Goal: Information Seeking & Learning: Learn about a topic

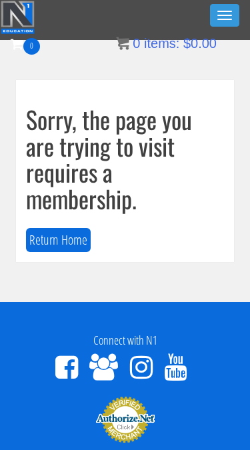
click at [222, 23] on button "Toggle navigation" at bounding box center [224, 15] width 29 height 23
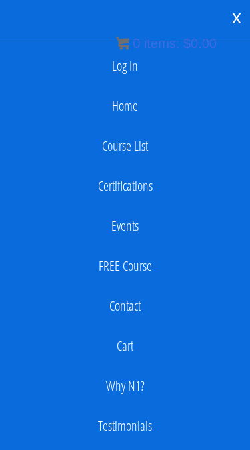
click at [133, 65] on link "Log In" at bounding box center [125, 66] width 237 height 27
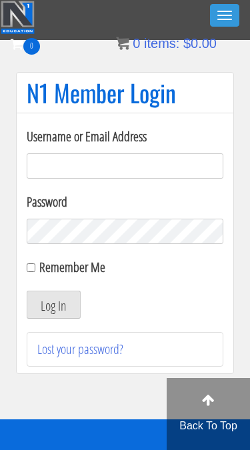
type input "kaylee@kayleekfitness.com"
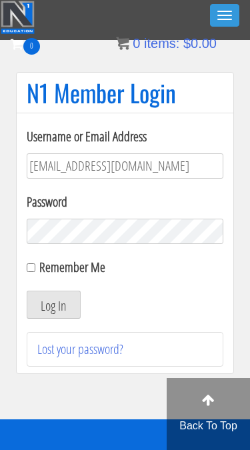
click at [53, 305] on button "Log In" at bounding box center [54, 305] width 54 height 28
click at [68, 303] on button "Log In" at bounding box center [54, 305] width 54 height 28
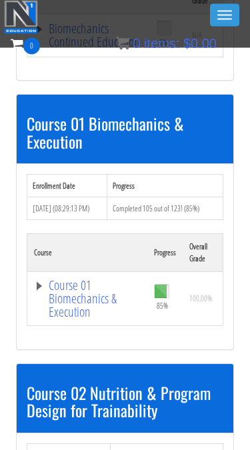
scroll to position [335, 0]
click at [39, 289] on link "Course 01 Biomechanics & Execution" at bounding box center [87, 299] width 107 height 40
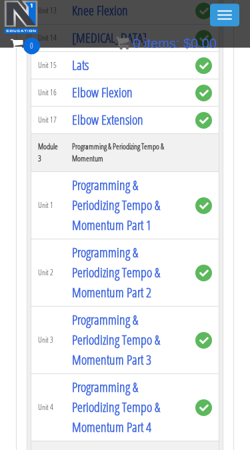
scroll to position [1338, 0]
click at [122, 301] on link "Programming & Periodizing Tempo & Momentum Part 2" at bounding box center [116, 272] width 88 height 58
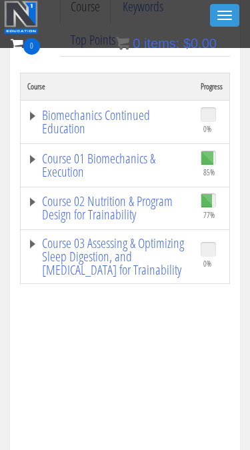
scroll to position [383, 0]
click at [35, 206] on link "Course 02 Nutrition & Program Design for Trainability" at bounding box center [107, 208] width 160 height 27
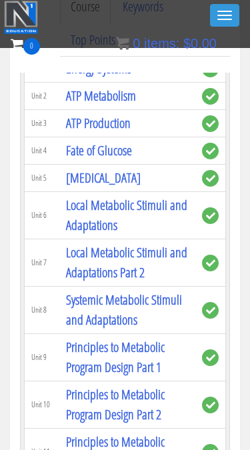
scroll to position [1271, 0]
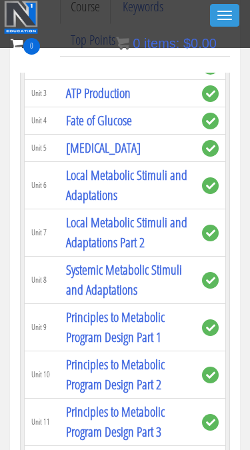
click at [141, 313] on link "Principles to Metabolic Program Design Part 1" at bounding box center [115, 327] width 99 height 38
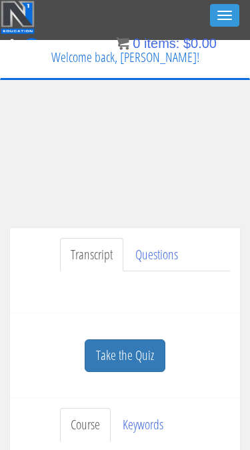
click at [212, 16] on button "Toggle navigation" at bounding box center [224, 15] width 29 height 23
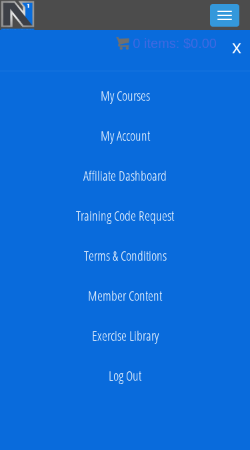
click at [137, 77] on li "My Courses" at bounding box center [125, 96] width 250 height 40
click at [136, 101] on link "My Courses" at bounding box center [125, 96] width 237 height 27
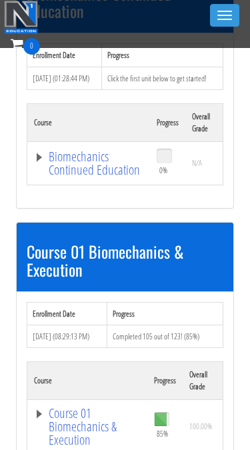
scroll to position [297, 0]
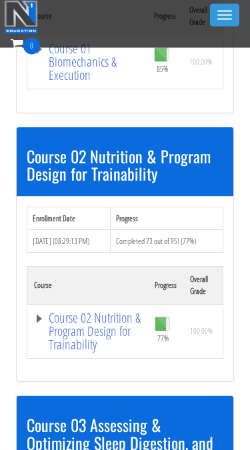
click at [41, 315] on link "Course 02 Nutrition & Program Design for Trainability" at bounding box center [87, 332] width 107 height 40
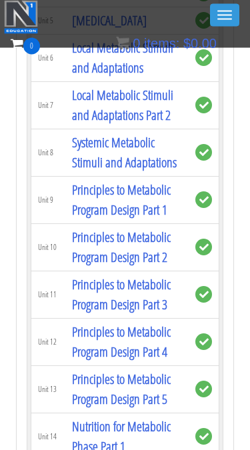
scroll to position [2120, 0]
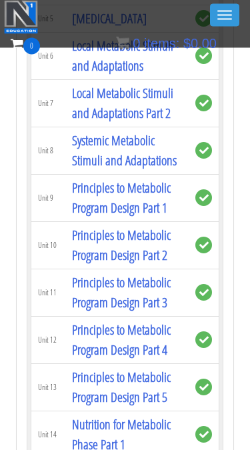
click at [147, 265] on link "Principles to Metabolic Program Design Part 2" at bounding box center [121, 246] width 99 height 38
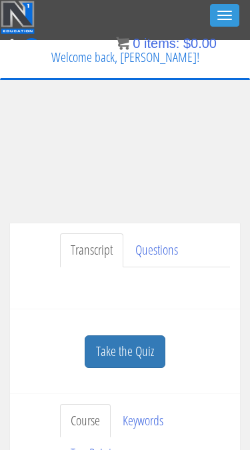
click at [231, 19] on span "button" at bounding box center [224, 19] width 15 height 1
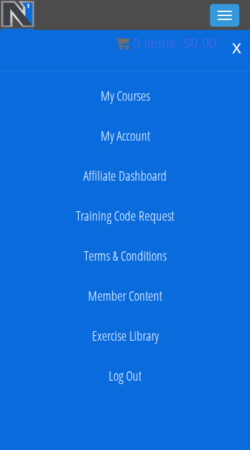
click at [145, 103] on link "My Courses" at bounding box center [125, 96] width 237 height 27
click at [145, 102] on link "My Courses" at bounding box center [125, 96] width 237 height 27
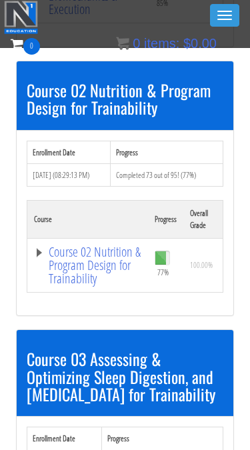
scroll to position [638, 0]
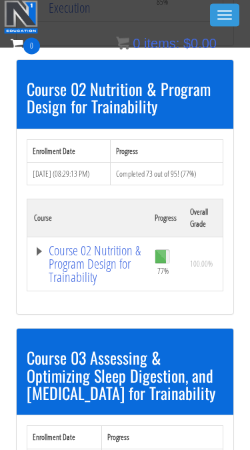
click at [39, 251] on link "Course 02 Nutrition & Program Design for Trainability" at bounding box center [87, 265] width 107 height 40
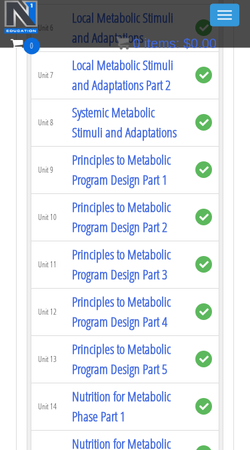
scroll to position [2148, 0]
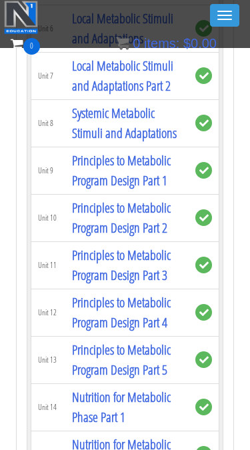
click at [153, 284] on link "Principles to Metabolic Program Design Part 3" at bounding box center [121, 265] width 99 height 38
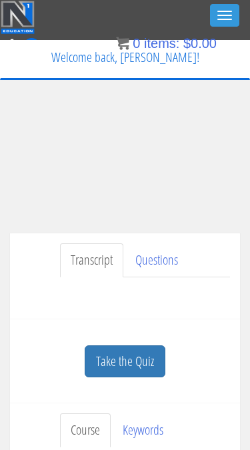
click at [241, 277] on div "[PERSON_NAME] [EMAIL_ADDRESS][DOMAIN_NAME] [DATE] [TECHNICAL_ID] Transcript Que…" at bounding box center [125, 253] width 250 height 299
click at [239, 312] on div "Transcript Questions Have a question on this unit? Please submit it here: Name …" at bounding box center [125, 276] width 230 height 86
